Goal: Use online tool/utility: Utilize a website feature to perform a specific function

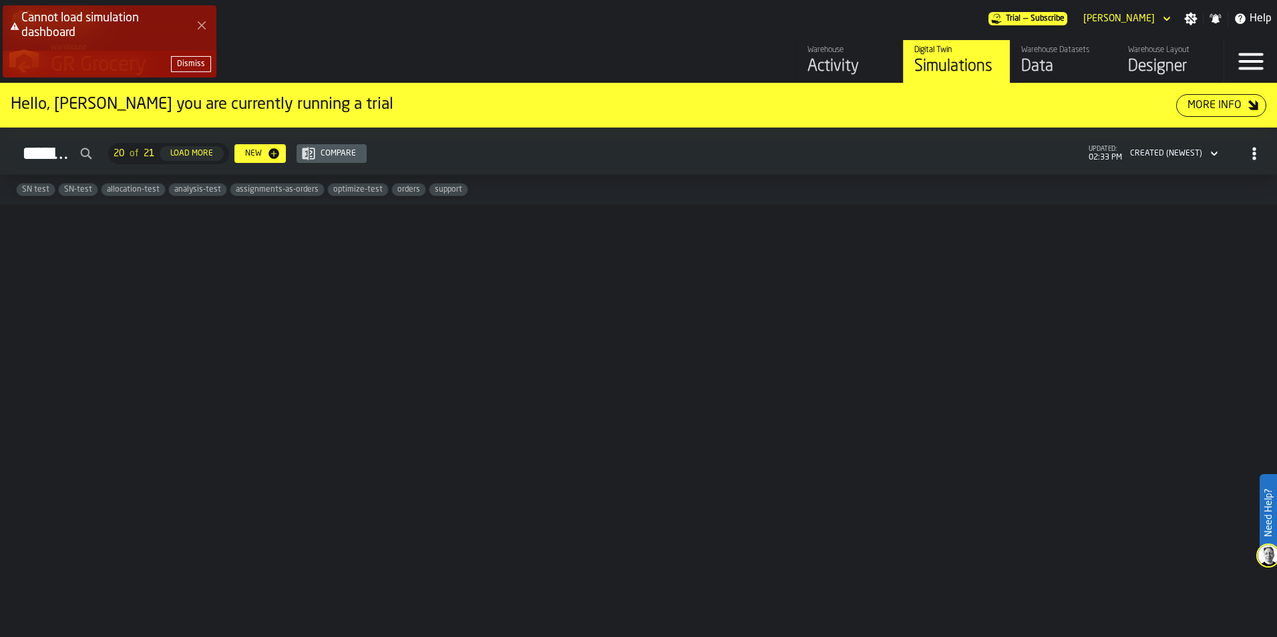
click at [204, 26] on icon "Close Error" at bounding box center [201, 25] width 11 height 11
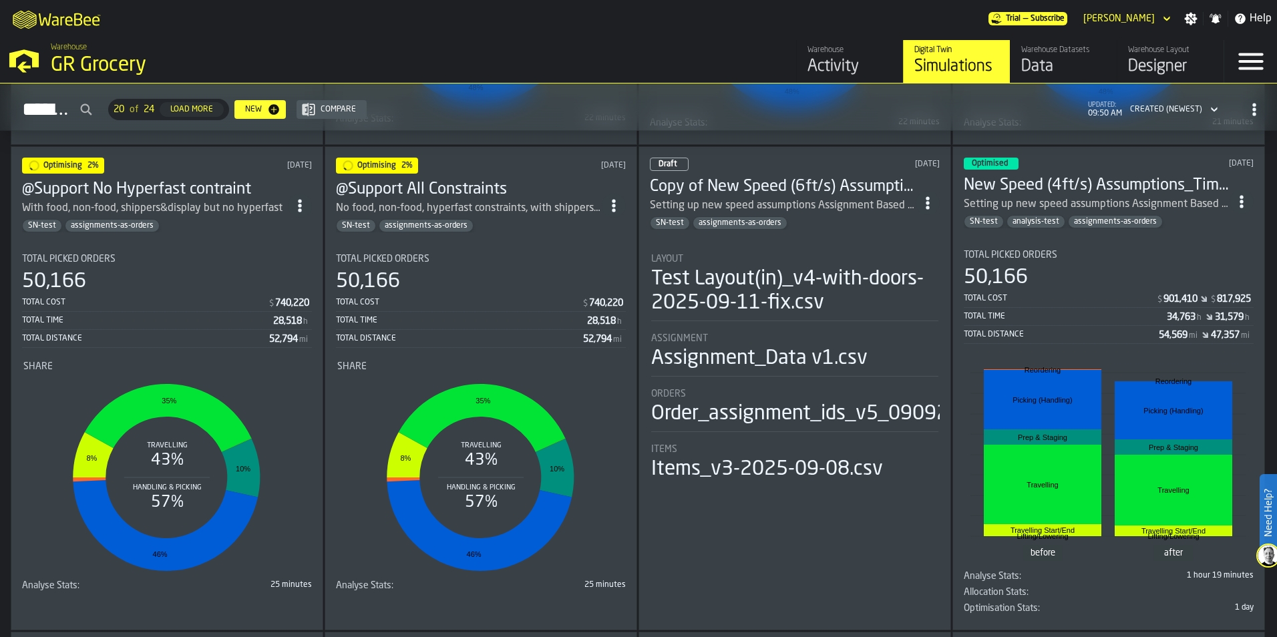
scroll to position [468, 0]
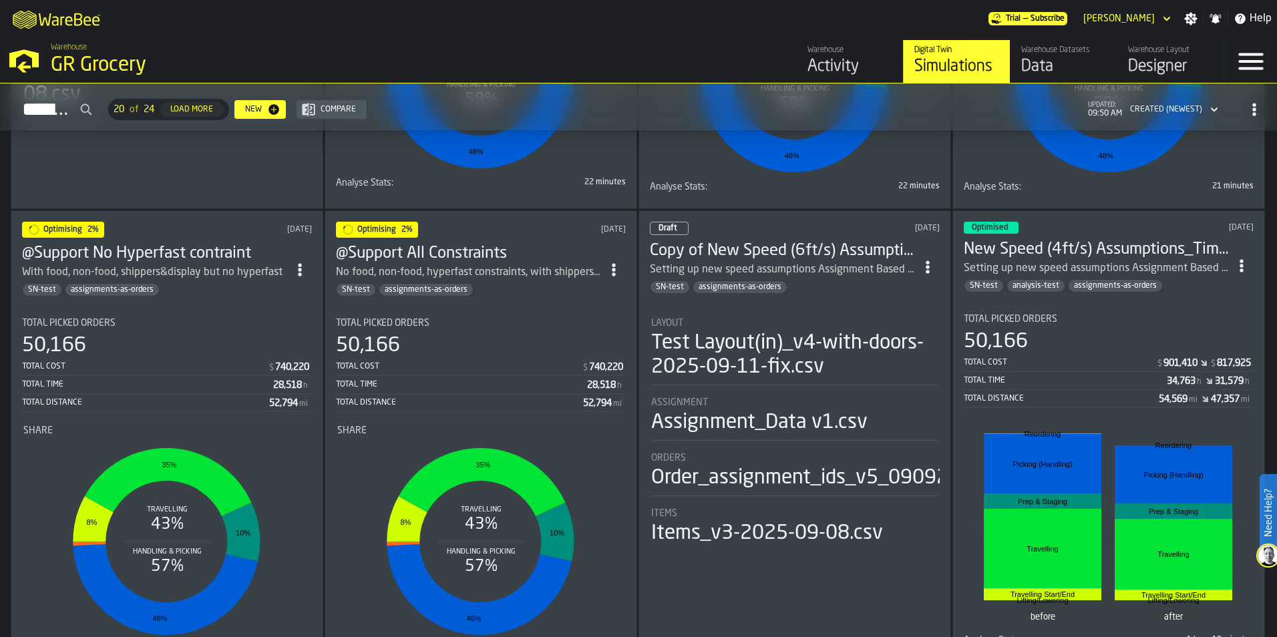
click at [497, 286] on div "SN-test assignments-as-orders" at bounding box center [469, 289] width 266 height 13
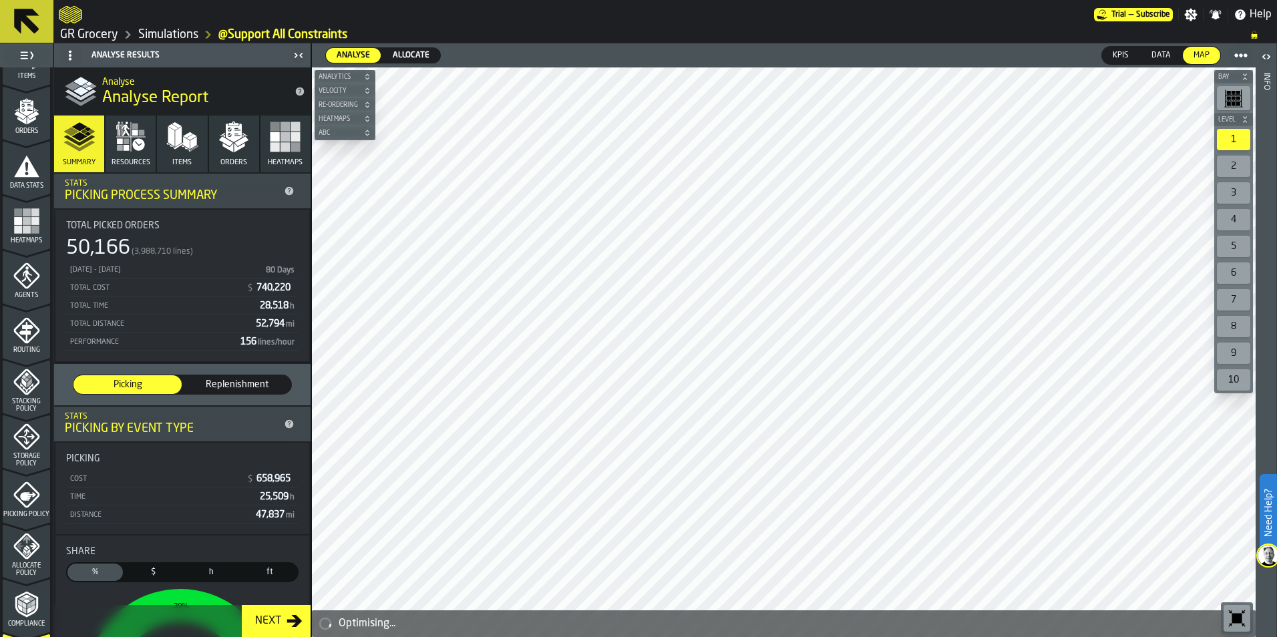
scroll to position [418, 0]
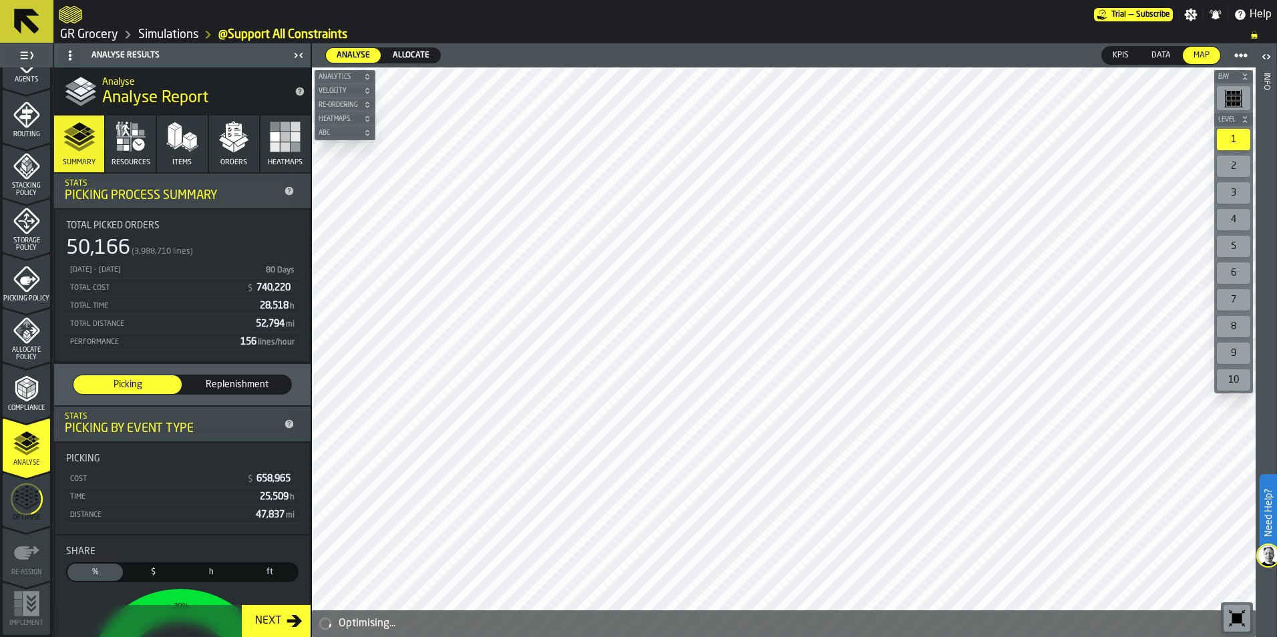
click at [43, 506] on div "Optimise" at bounding box center [26, 503] width 47 height 37
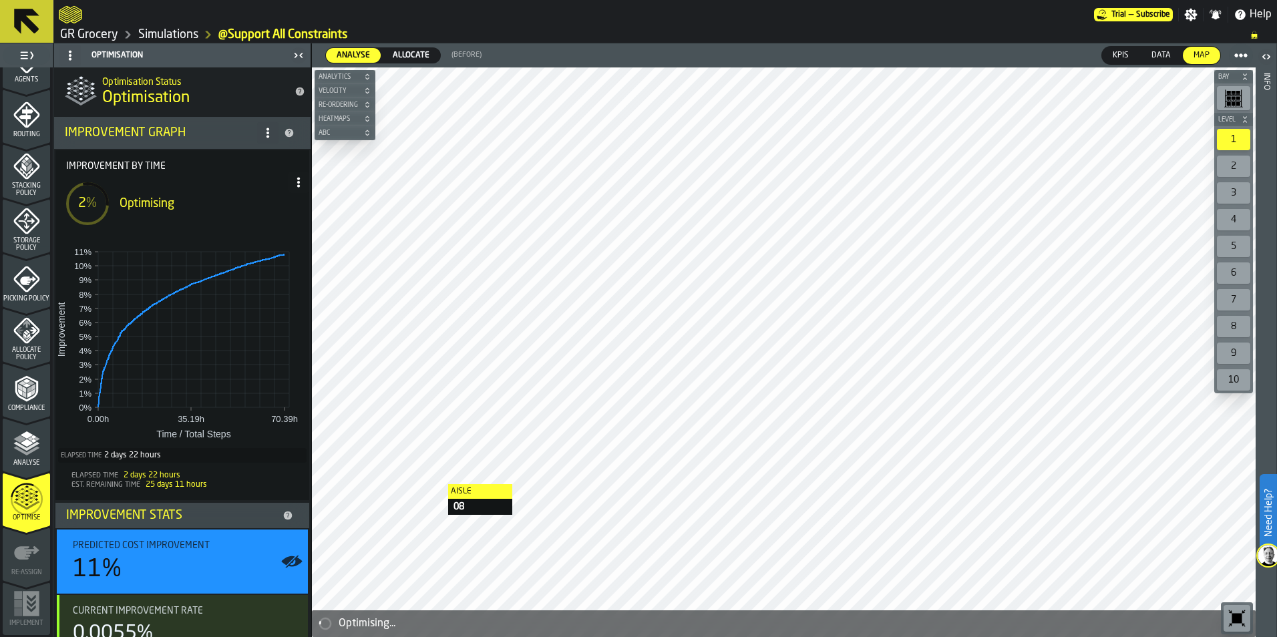
click at [303, 184] on span at bounding box center [298, 182] width 21 height 21
click at [271, 210] on div "Show Run Options" at bounding box center [254, 209] width 88 height 16
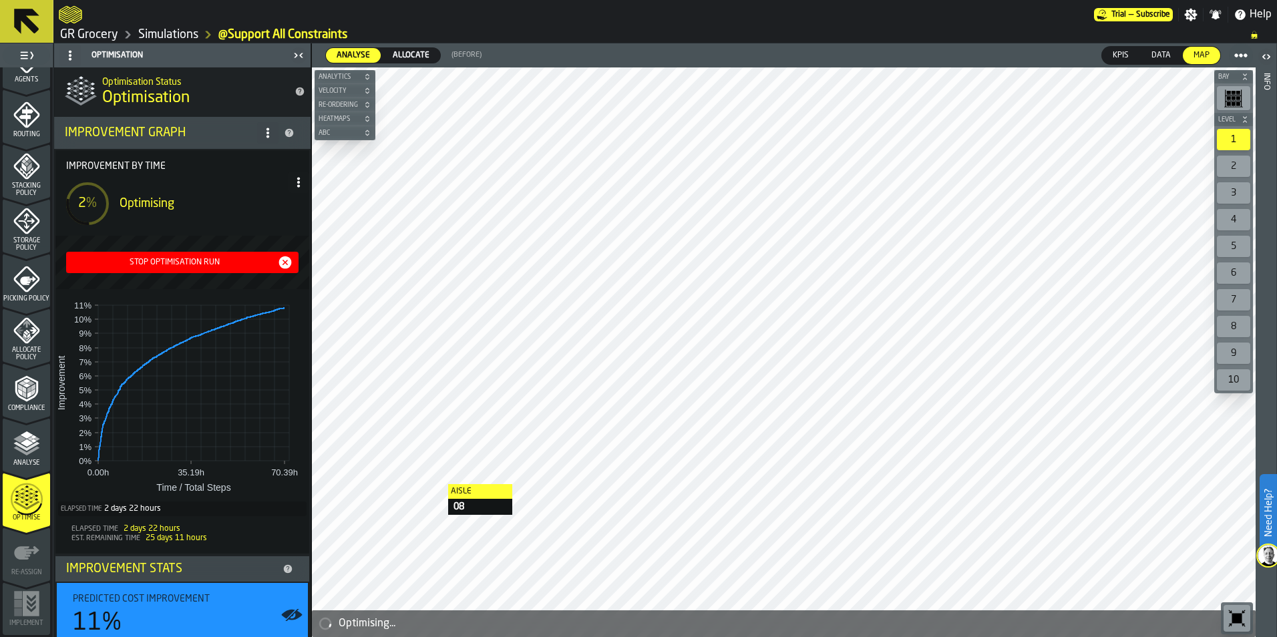
click at [281, 261] on icon "button-Stop Optimisation Run" at bounding box center [285, 263] width 16 height 16
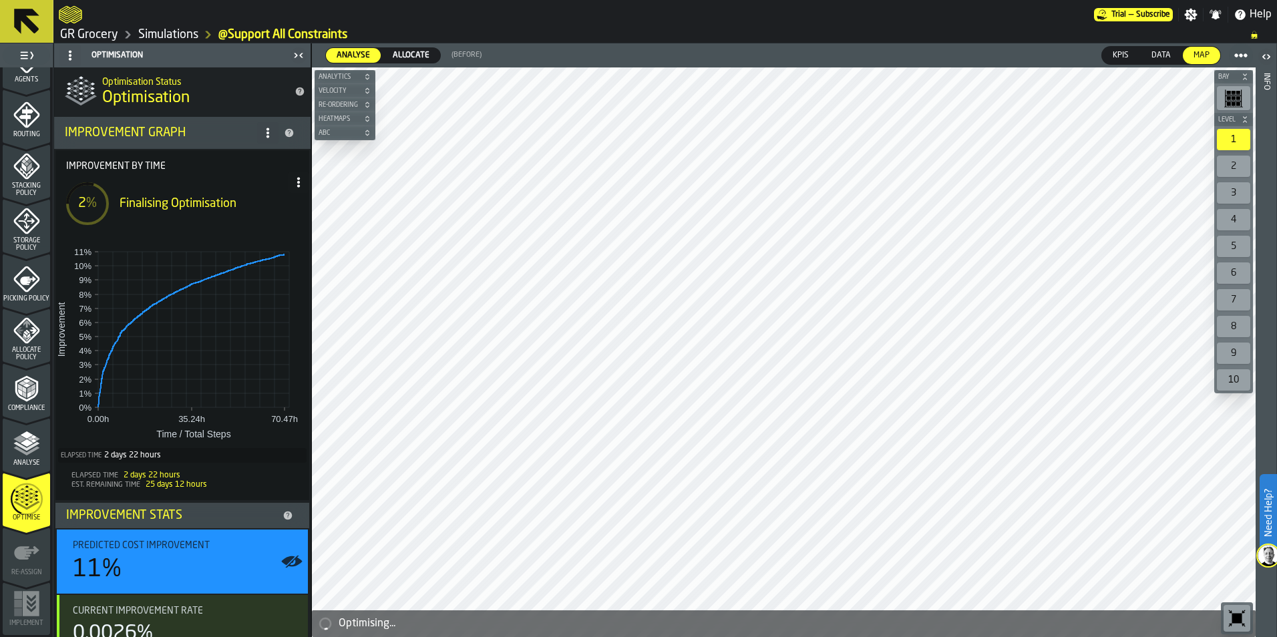
scroll to position [134, 0]
